Goal: Task Accomplishment & Management: Manage account settings

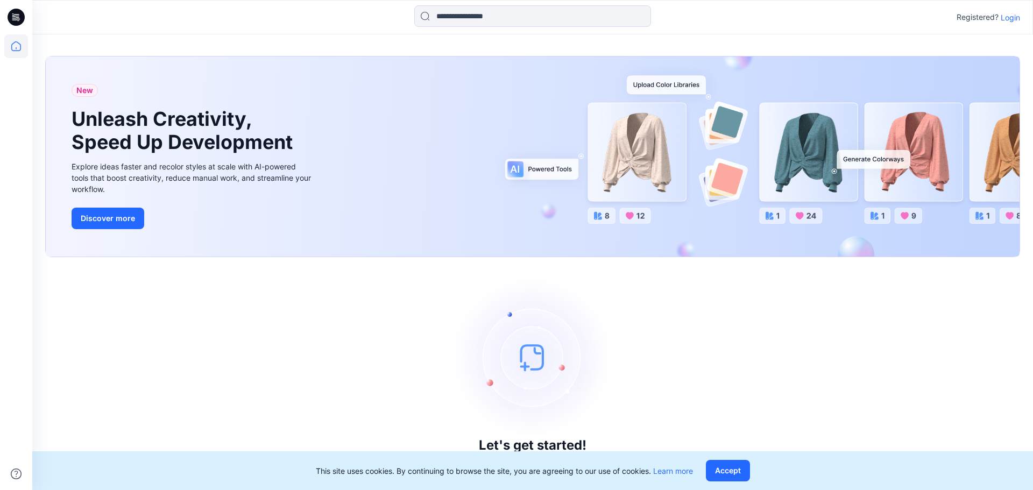
click at [1006, 19] on p "Login" at bounding box center [1010, 17] width 19 height 11
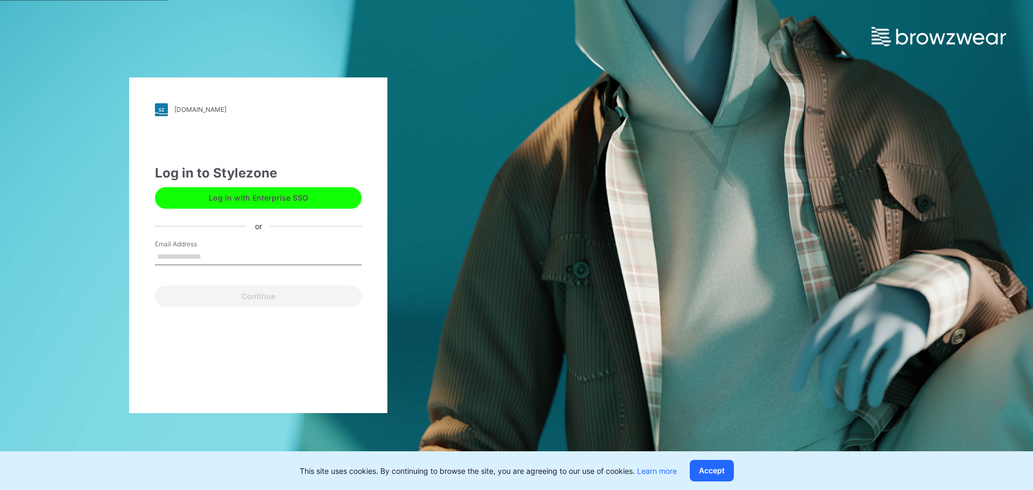
click at [182, 255] on input "Email Address" at bounding box center [258, 257] width 207 height 16
type input "**********"
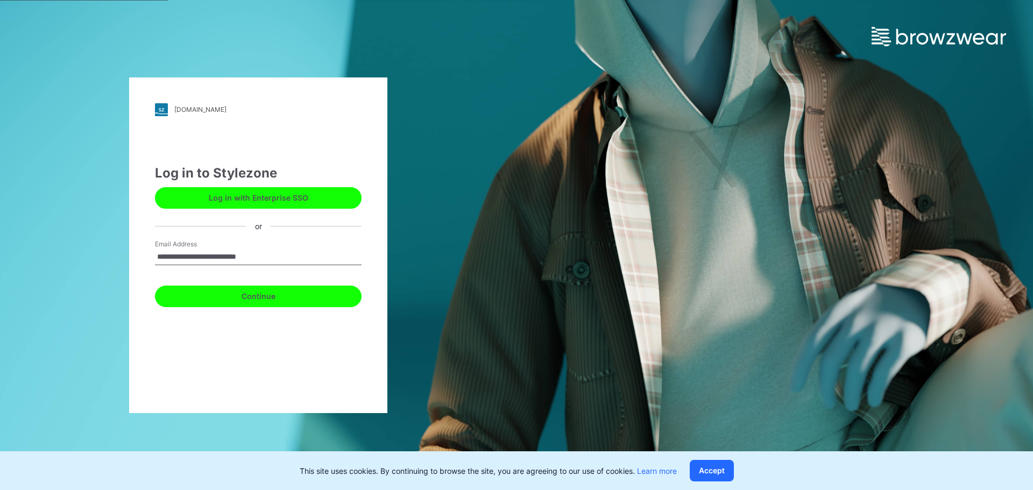
click at [216, 291] on button "Continue" at bounding box center [258, 297] width 207 height 22
click at [271, 296] on button "Continue" at bounding box center [258, 297] width 207 height 22
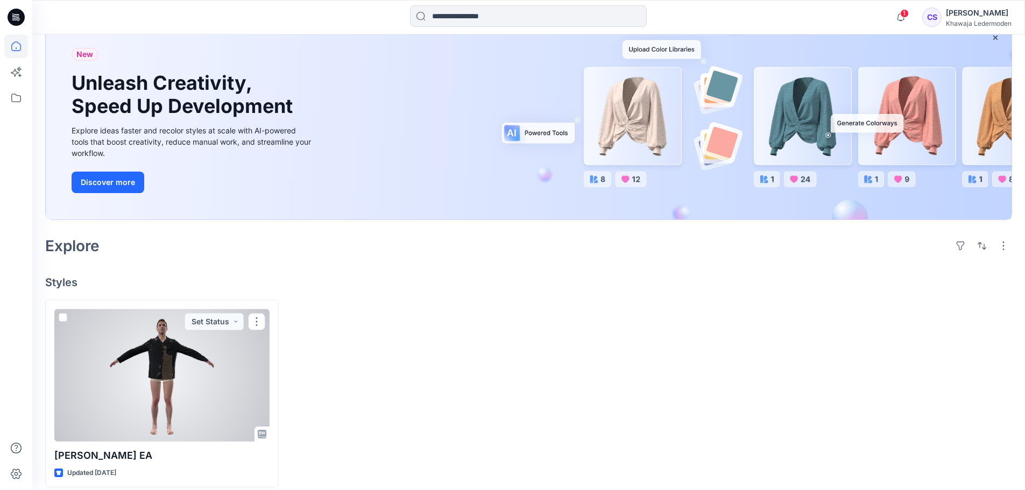
scroll to position [82, 0]
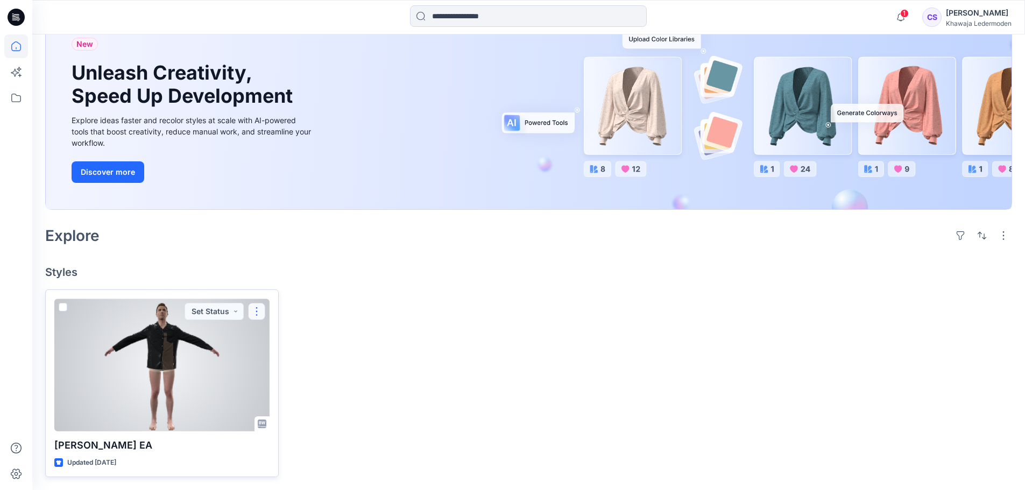
click at [261, 313] on button "button" at bounding box center [256, 311] width 17 height 17
click at [295, 330] on button "Edit" at bounding box center [308, 337] width 116 height 20
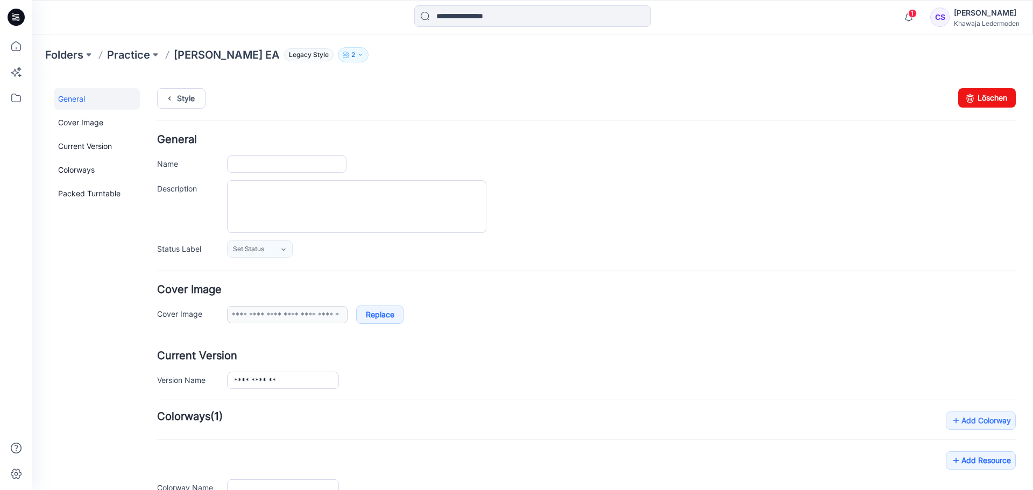
type input "**********"
click at [13, 86] on icon at bounding box center [16, 98] width 24 height 24
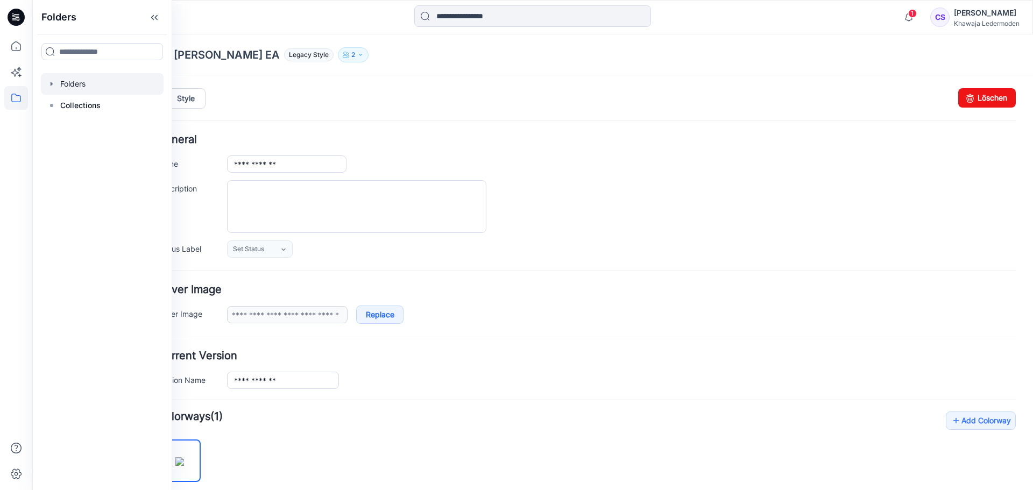
click at [60, 83] on div at bounding box center [102, 84] width 123 height 22
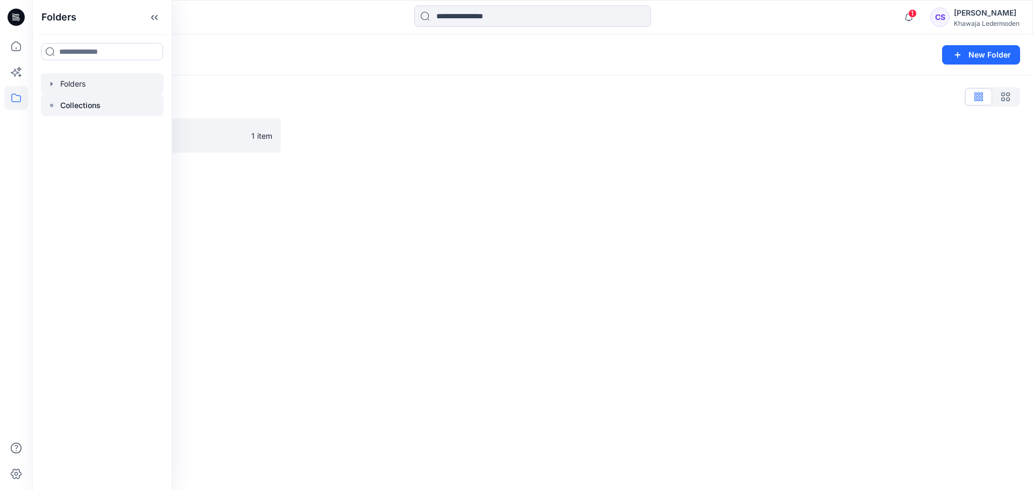
click at [59, 100] on div at bounding box center [102, 106] width 123 height 22
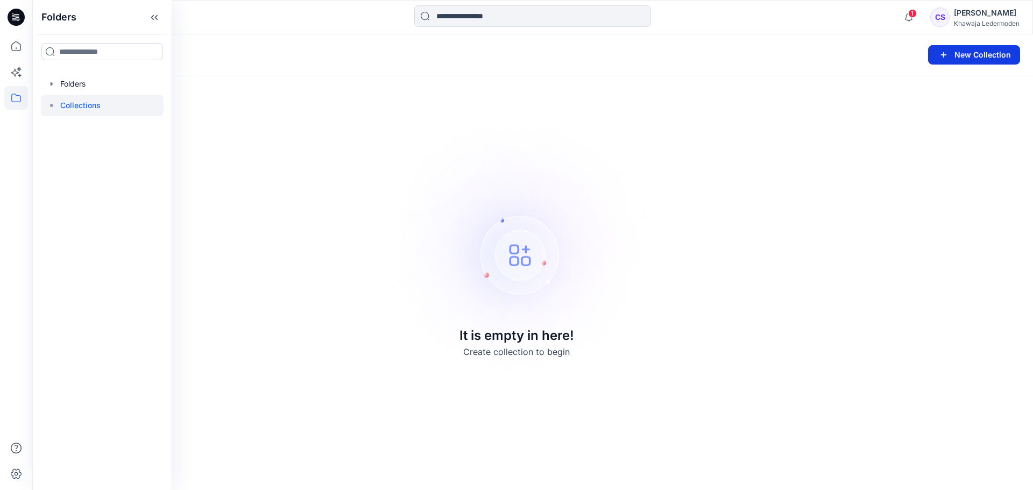
click at [952, 60] on button "New Collection" at bounding box center [974, 54] width 92 height 19
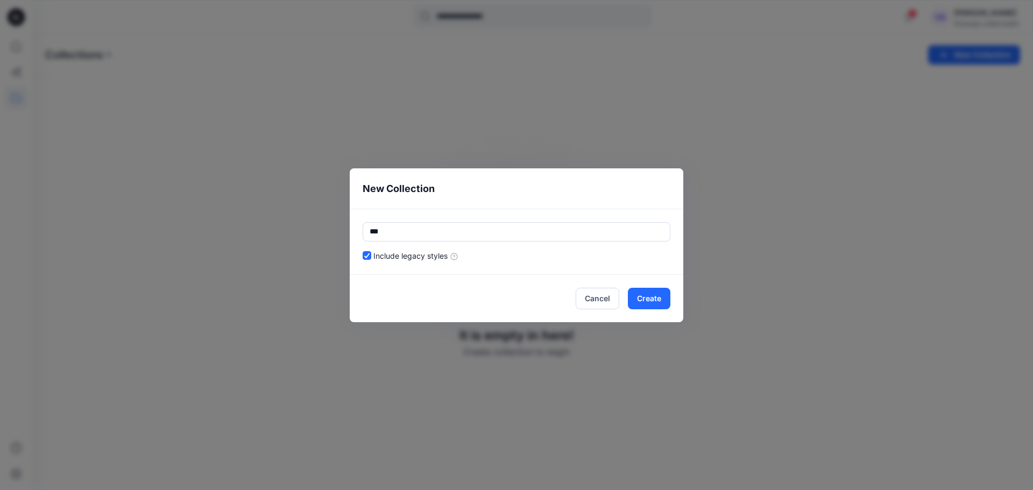
type input "***"
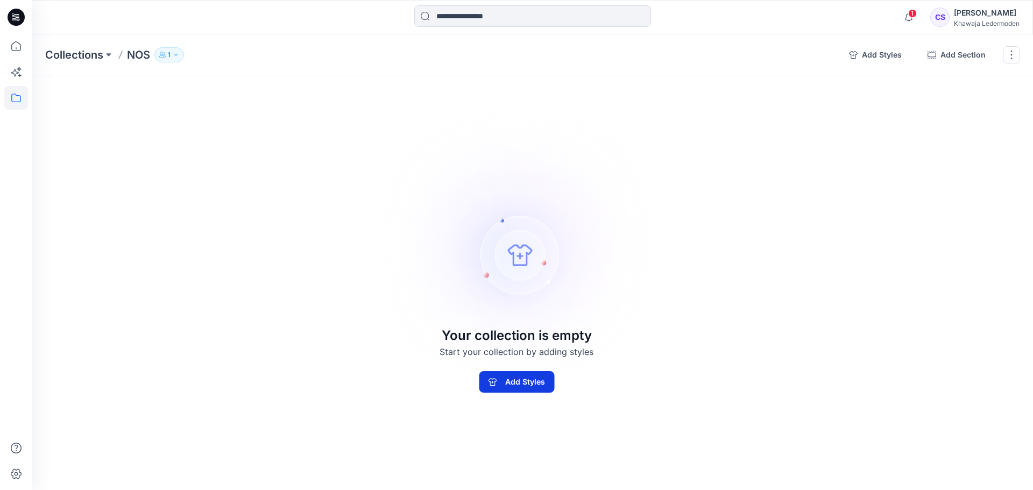
click at [509, 380] on button "Add Styles" at bounding box center [516, 382] width 75 height 22
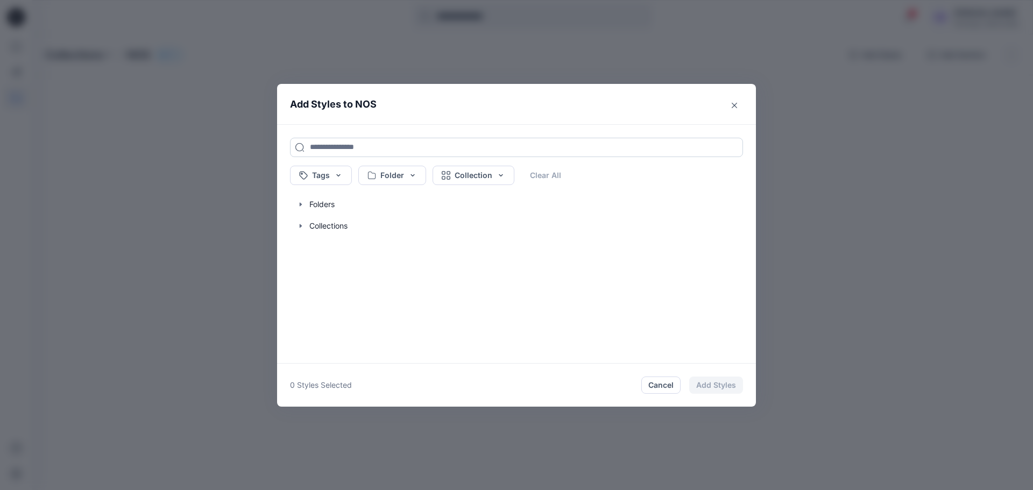
click at [341, 151] on input at bounding box center [516, 147] width 453 height 19
click at [737, 107] on button "Close" at bounding box center [734, 105] width 17 height 17
